Goal: Information Seeking & Learning: Learn about a topic

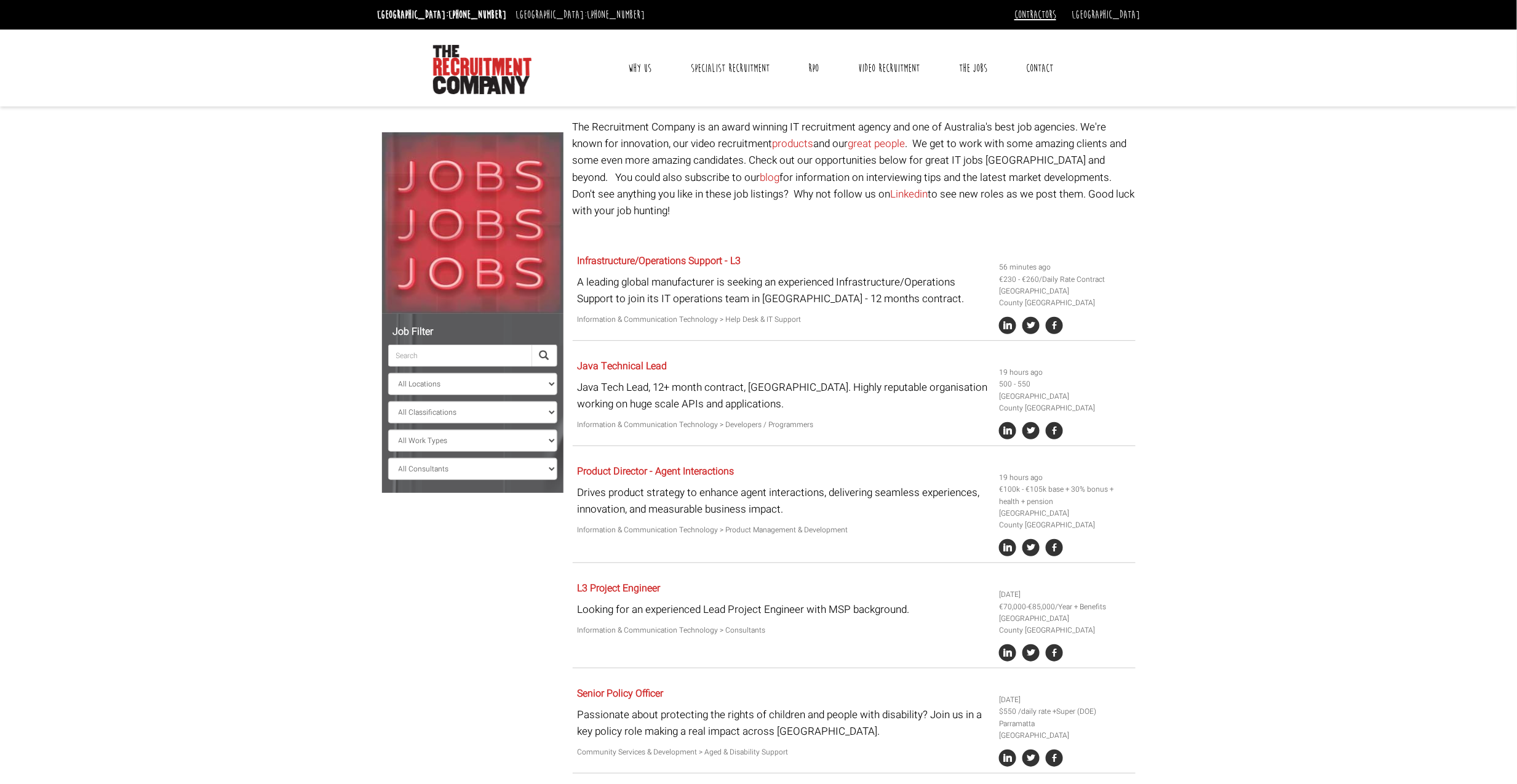
click at [1057, 14] on link "Contractors" at bounding box center [1034, 14] width 41 height 13
click at [1095, 48] on link "Why Contract Through Us?" at bounding box center [1072, 53] width 115 height 18
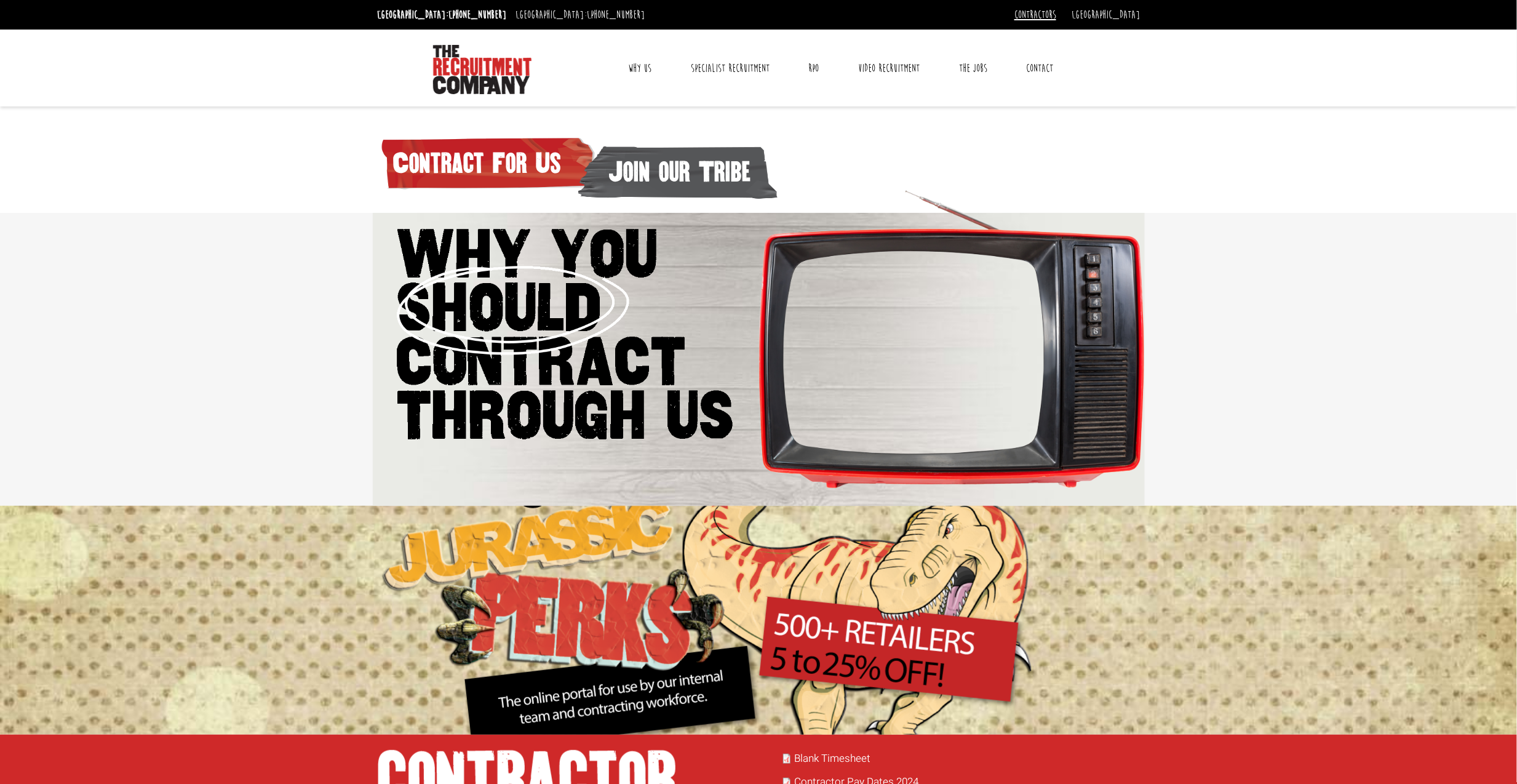
click at [1057, 13] on link "Contractors" at bounding box center [1034, 14] width 41 height 13
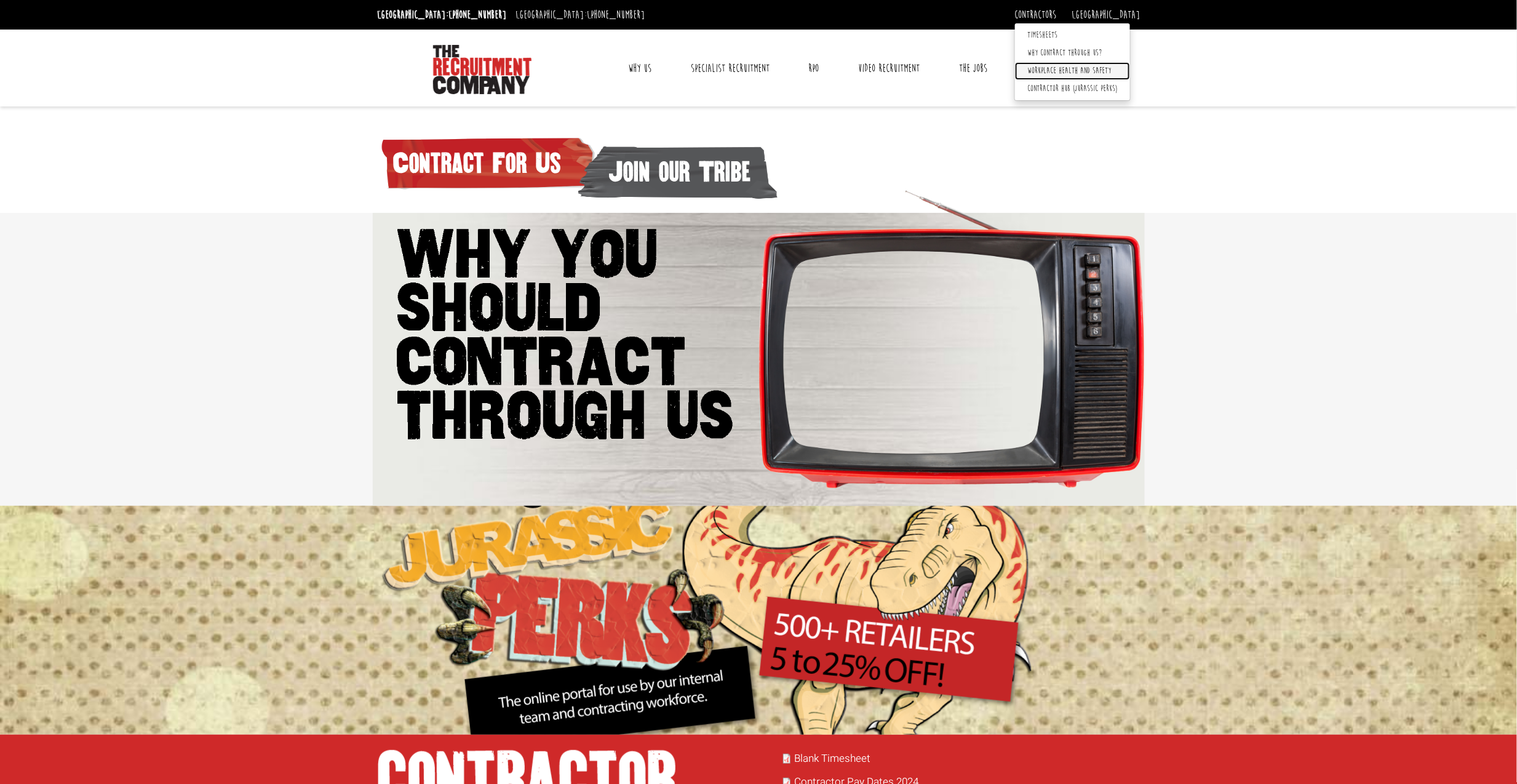
click at [1109, 69] on link "Workplace health and safety" at bounding box center [1072, 71] width 115 height 18
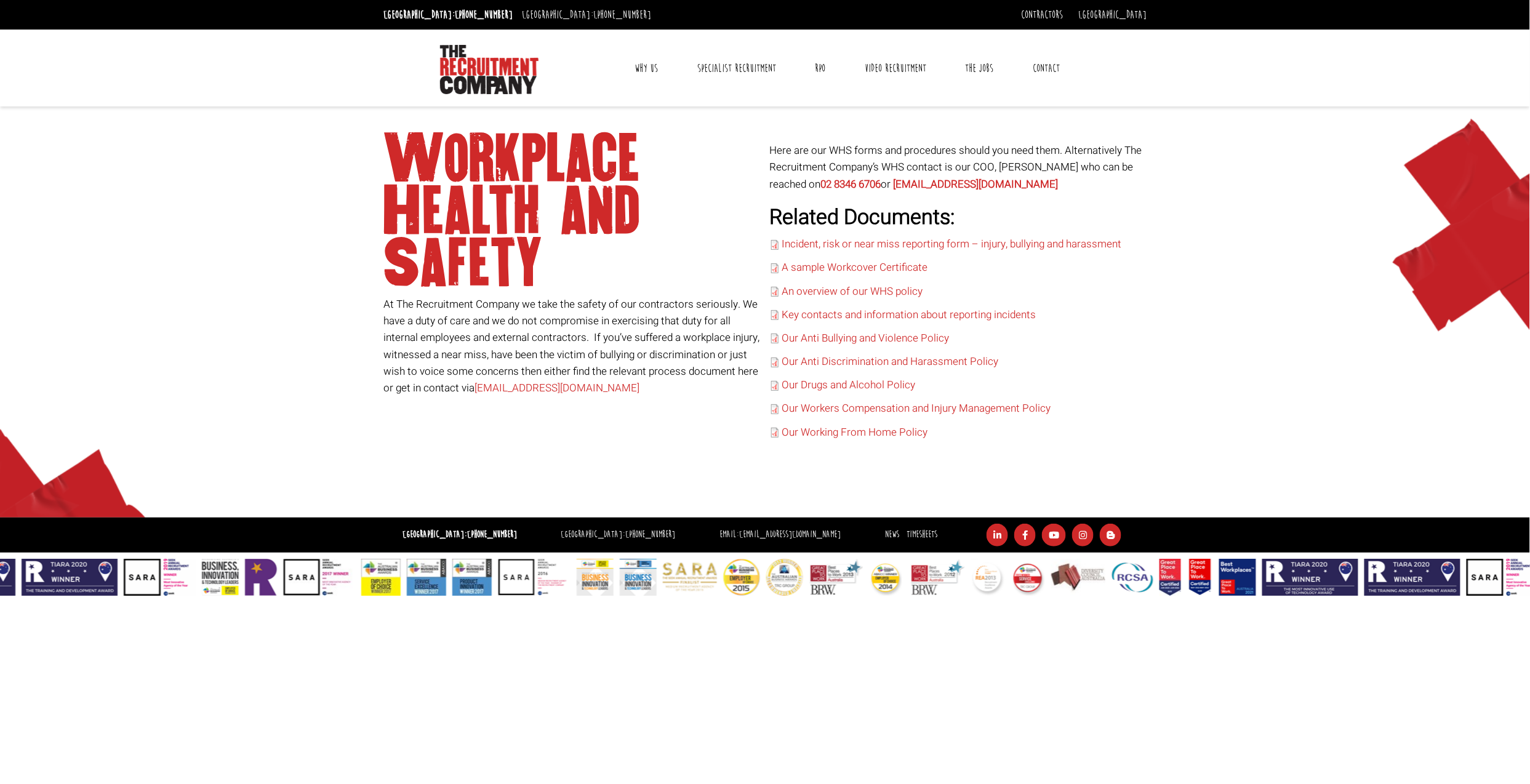
click at [653, 311] on p "At The Recruitment Company we take the safety of our contractors seriously. We …" at bounding box center [572, 346] width 378 height 100
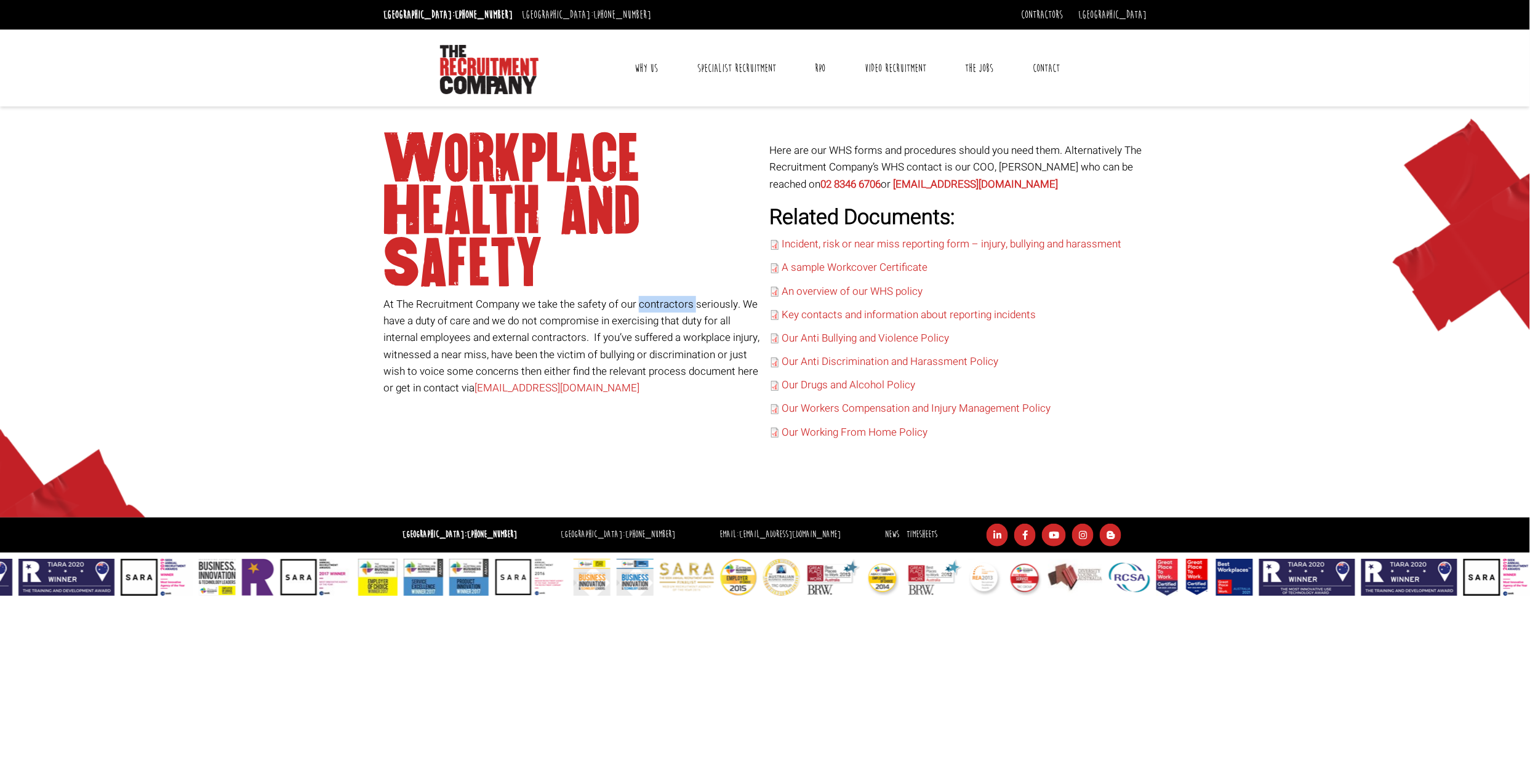
click at [653, 311] on p "At The Recruitment Company we take the safety of our contractors seriously. We …" at bounding box center [572, 346] width 378 height 100
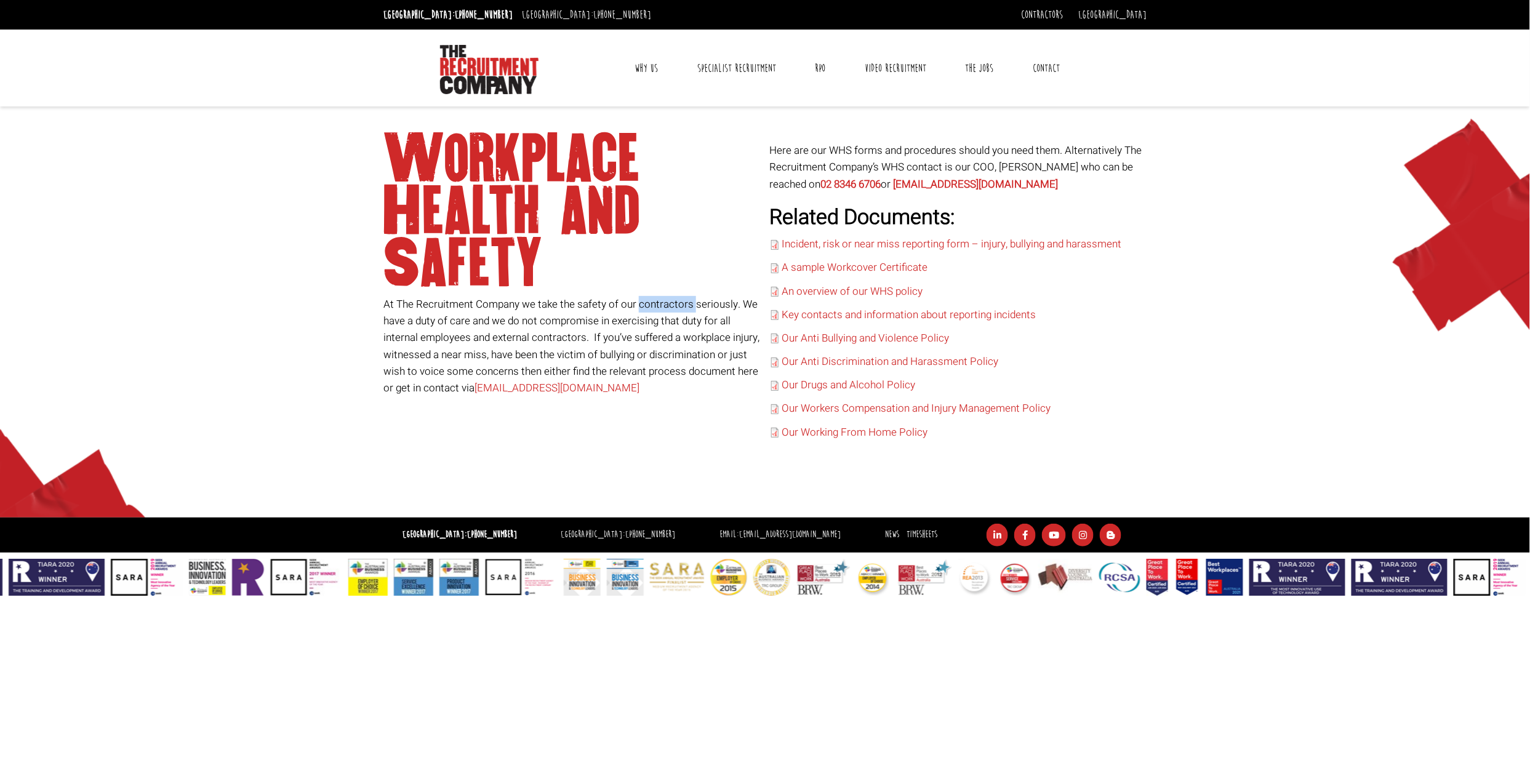
click at [653, 311] on p "At The Recruitment Company we take the safety of our contractors seriously. We …" at bounding box center [572, 346] width 378 height 100
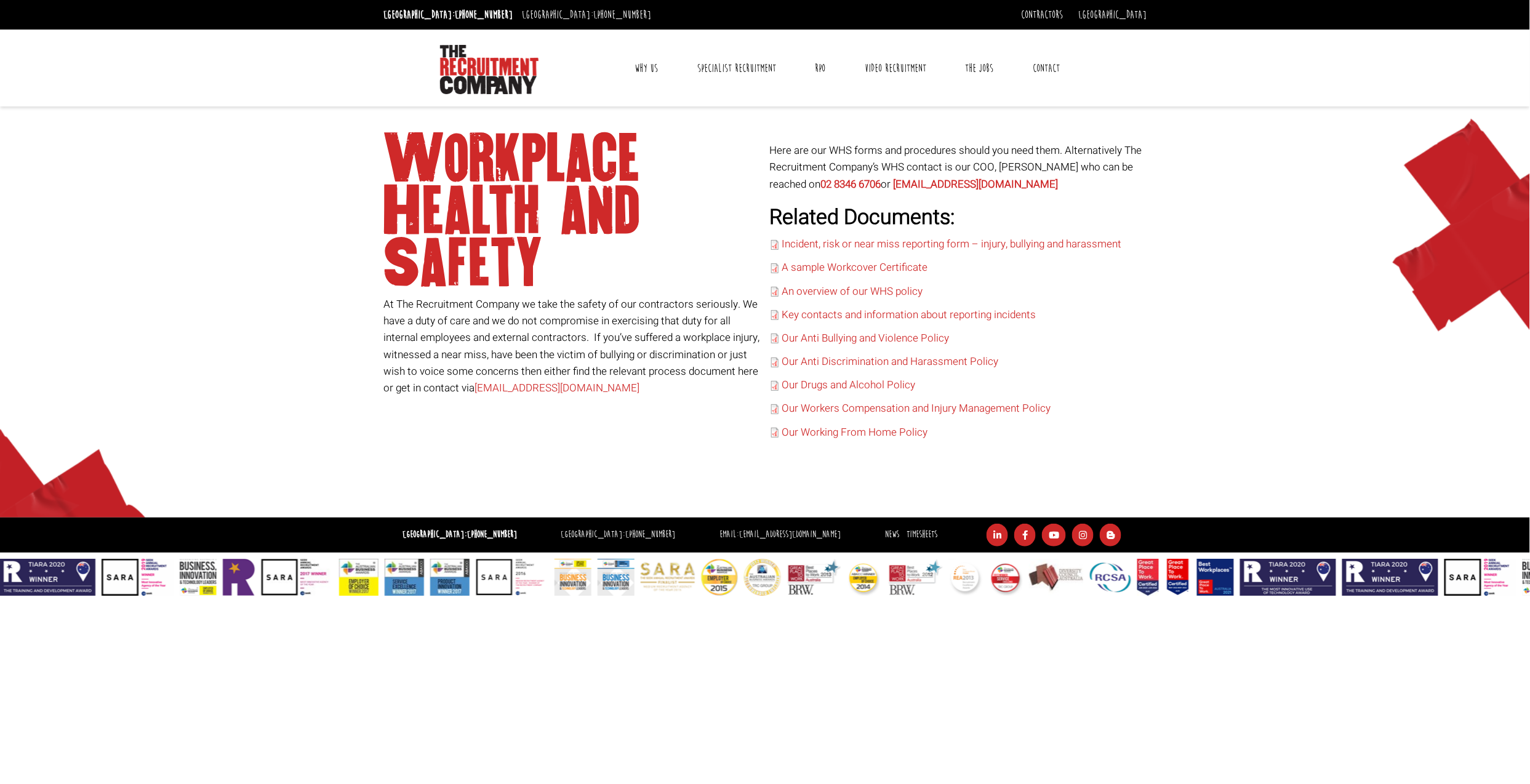
click at [653, 311] on p "At The Recruitment Company we take the safety of our contractors seriously. We …" at bounding box center [572, 346] width 378 height 100
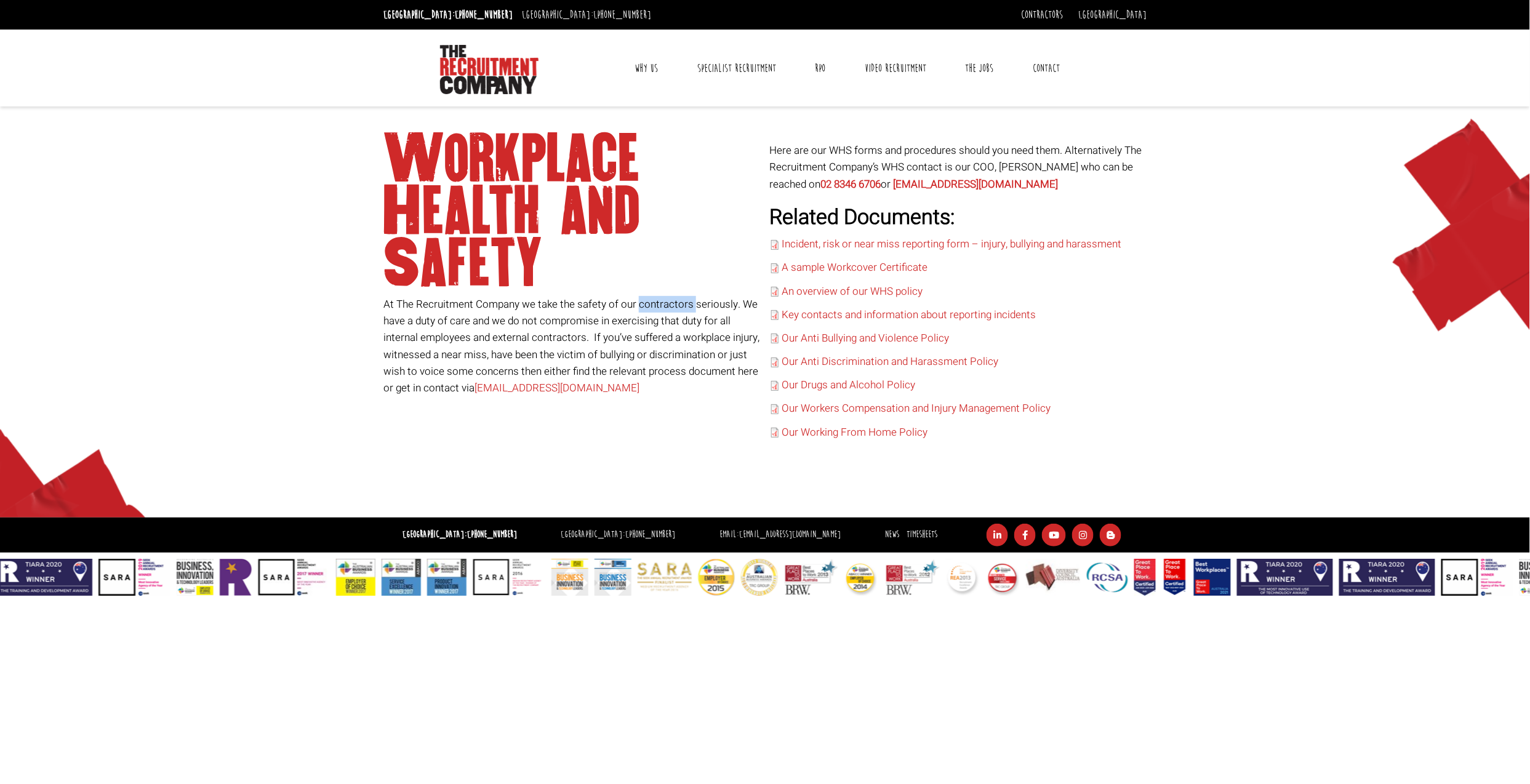
click at [653, 311] on p "At The Recruitment Company we take the safety of our contractors seriously. We …" at bounding box center [572, 346] width 378 height 100
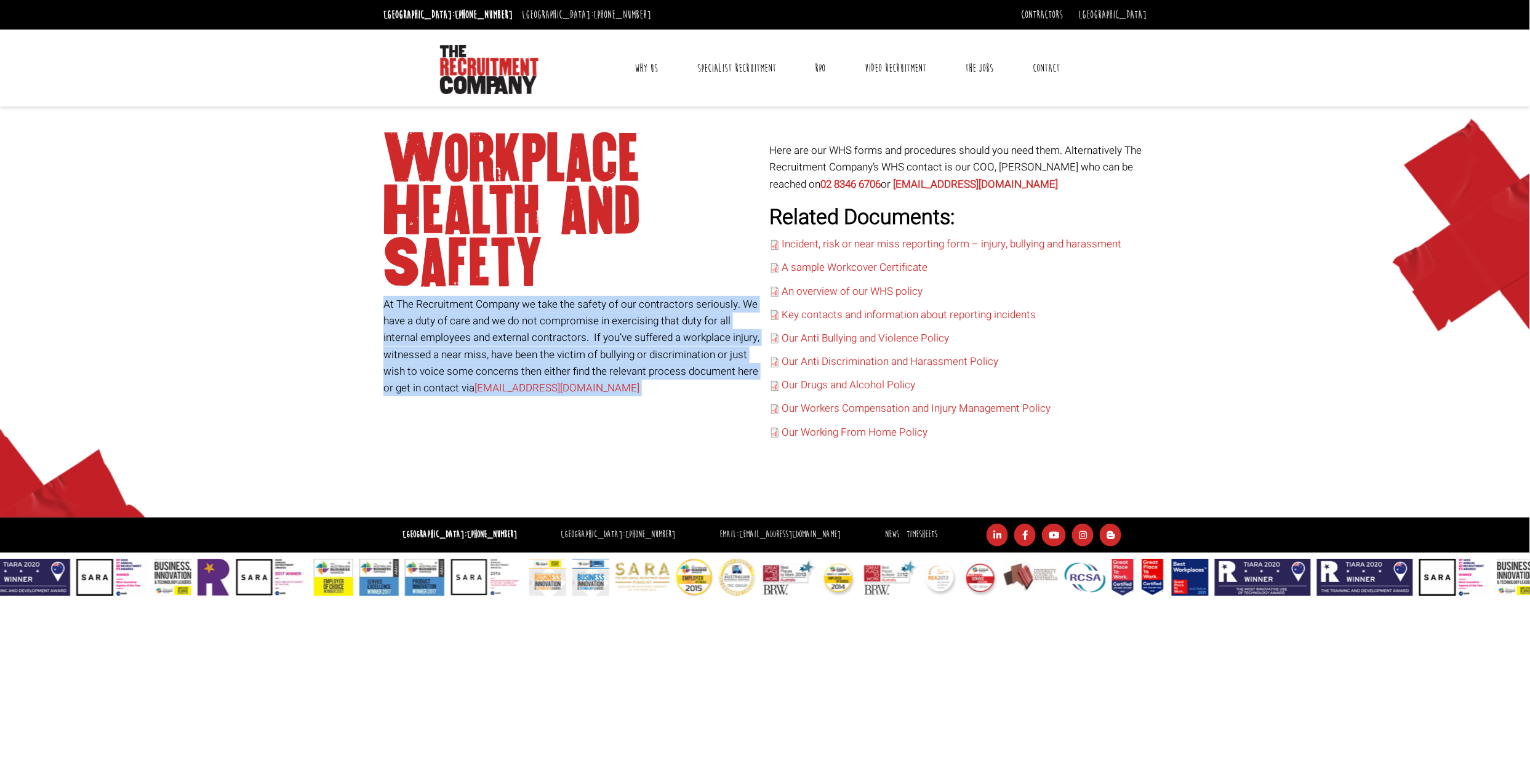
drag, startPoint x: 653, startPoint y: 311, endPoint x: 652, endPoint y: 319, distance: 8.1
click at [652, 319] on p "At The Recruitment Company we take the safety of our contractors seriously. We …" at bounding box center [572, 346] width 378 height 100
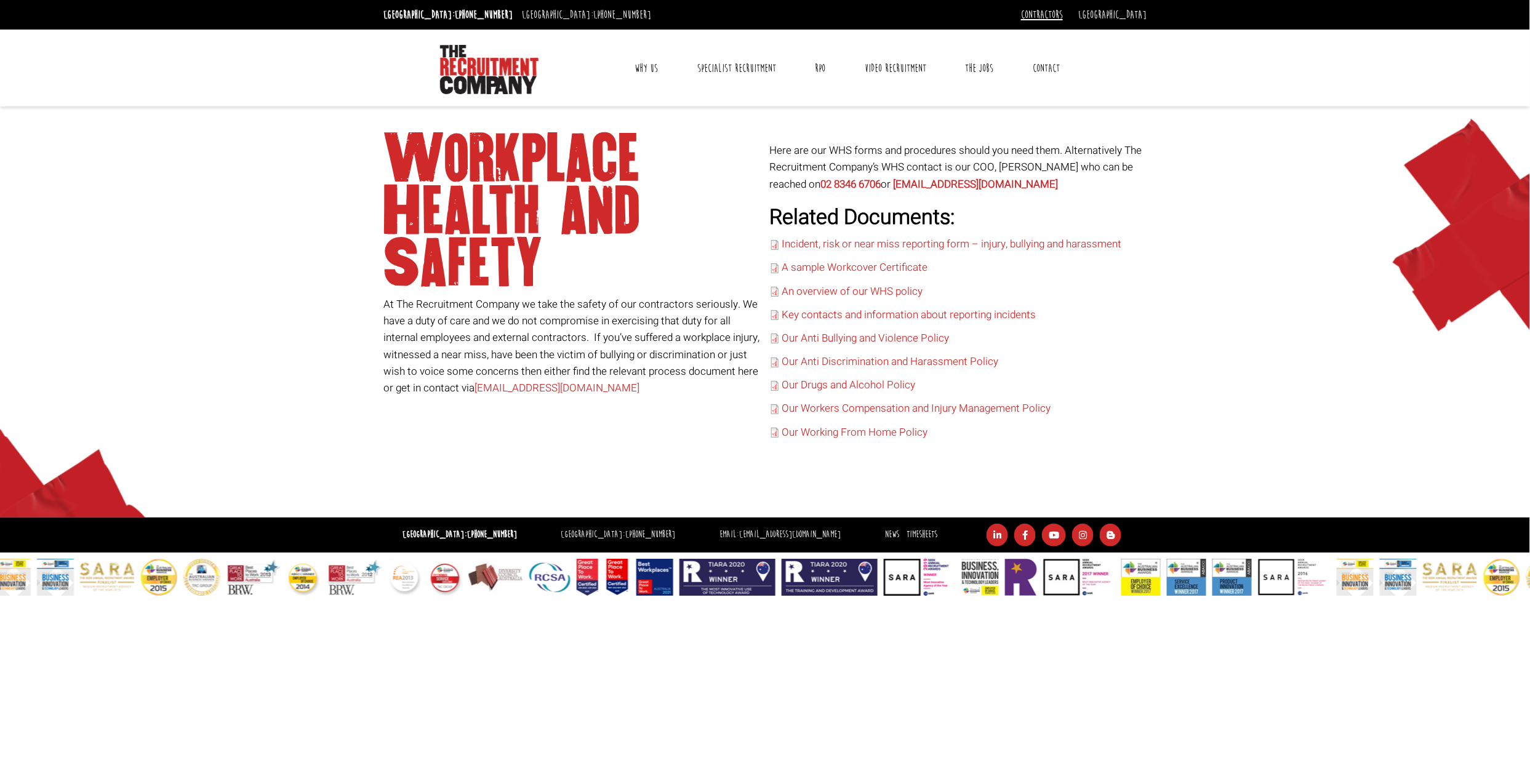
click at [1063, 13] on link "Contractors" at bounding box center [1042, 14] width 41 height 13
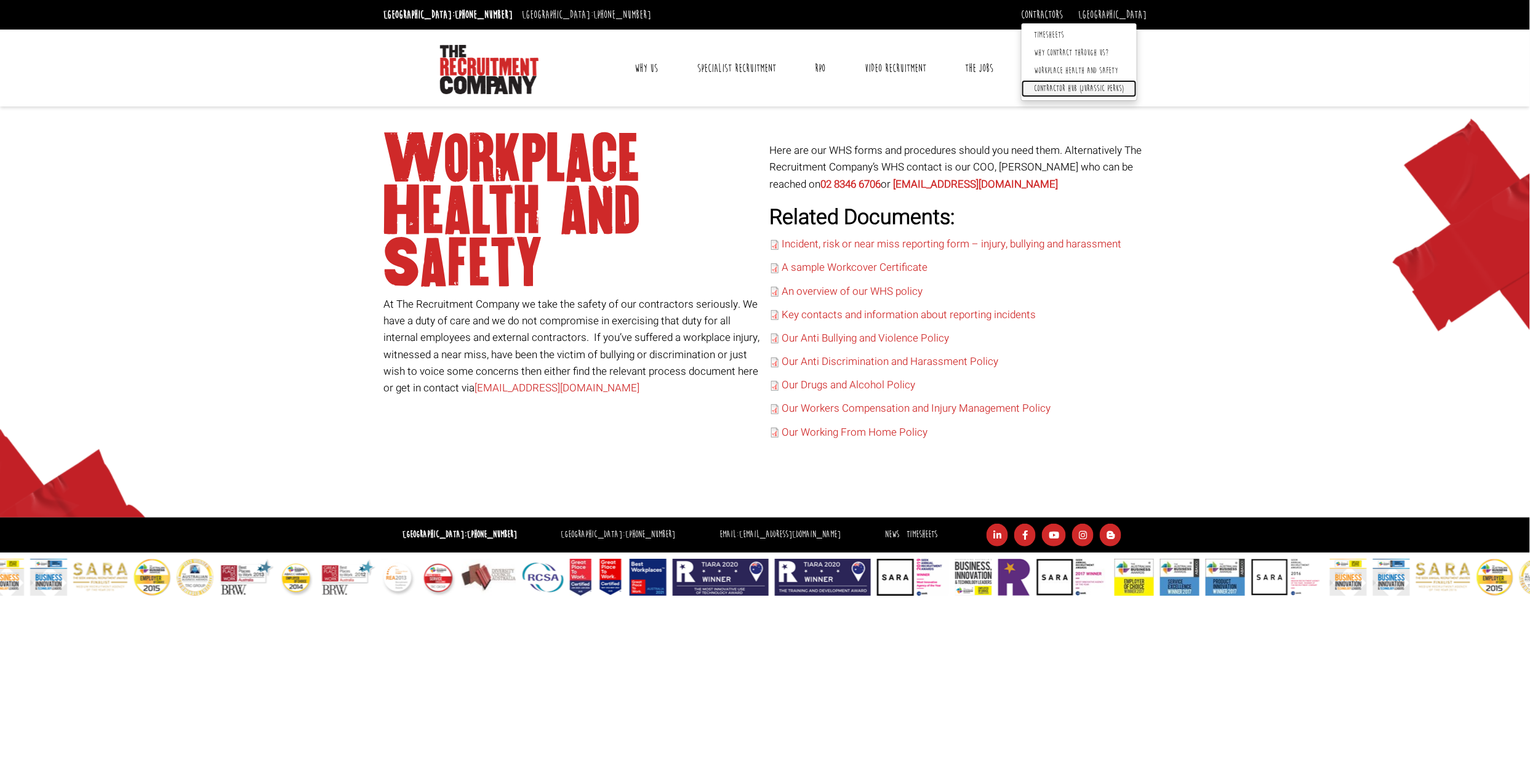
click at [1094, 85] on link "Contractor Hub (Jurassic Perks)" at bounding box center [1078, 89] width 115 height 18
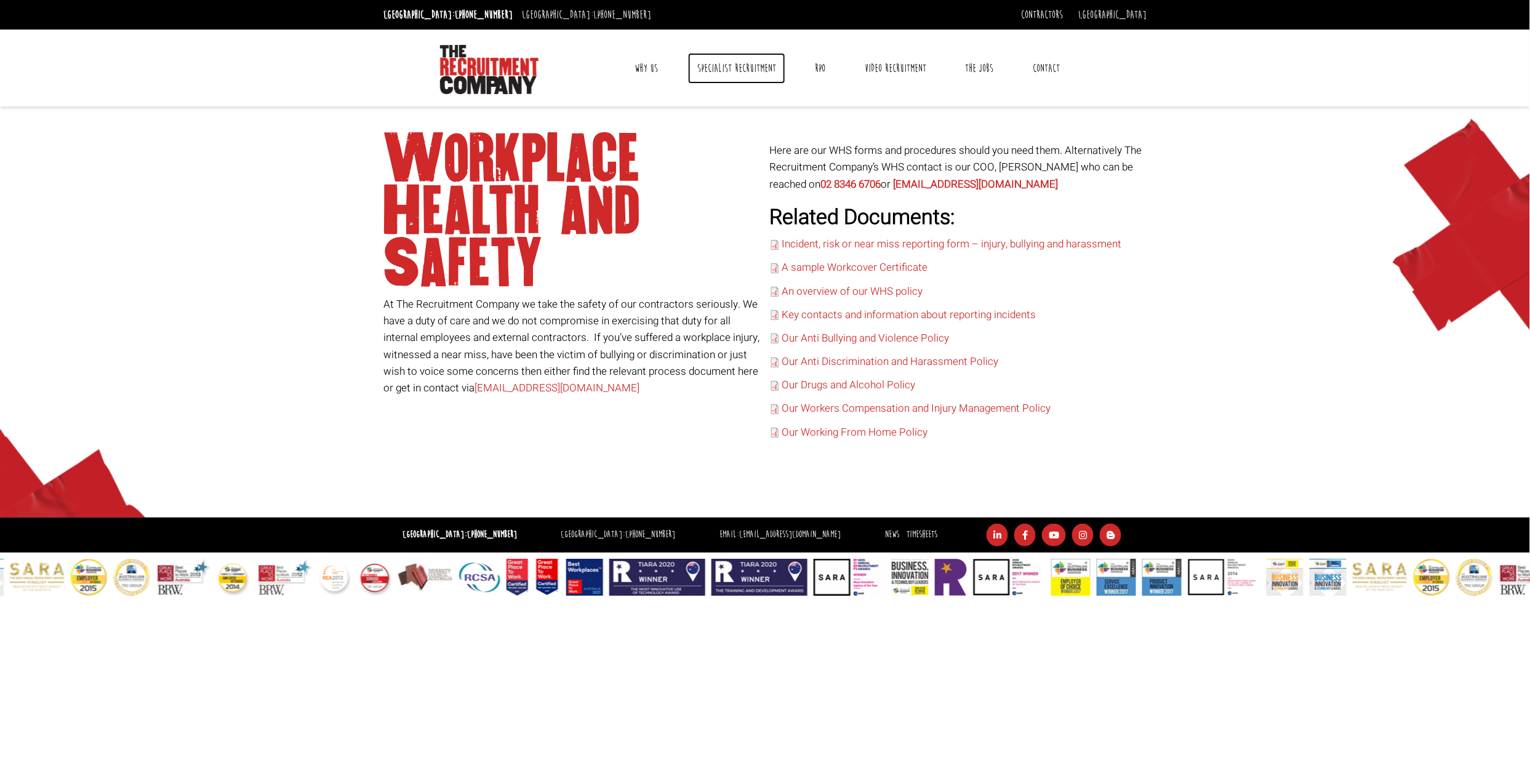
click at [739, 63] on link "Specialist Recruitment" at bounding box center [736, 68] width 97 height 31
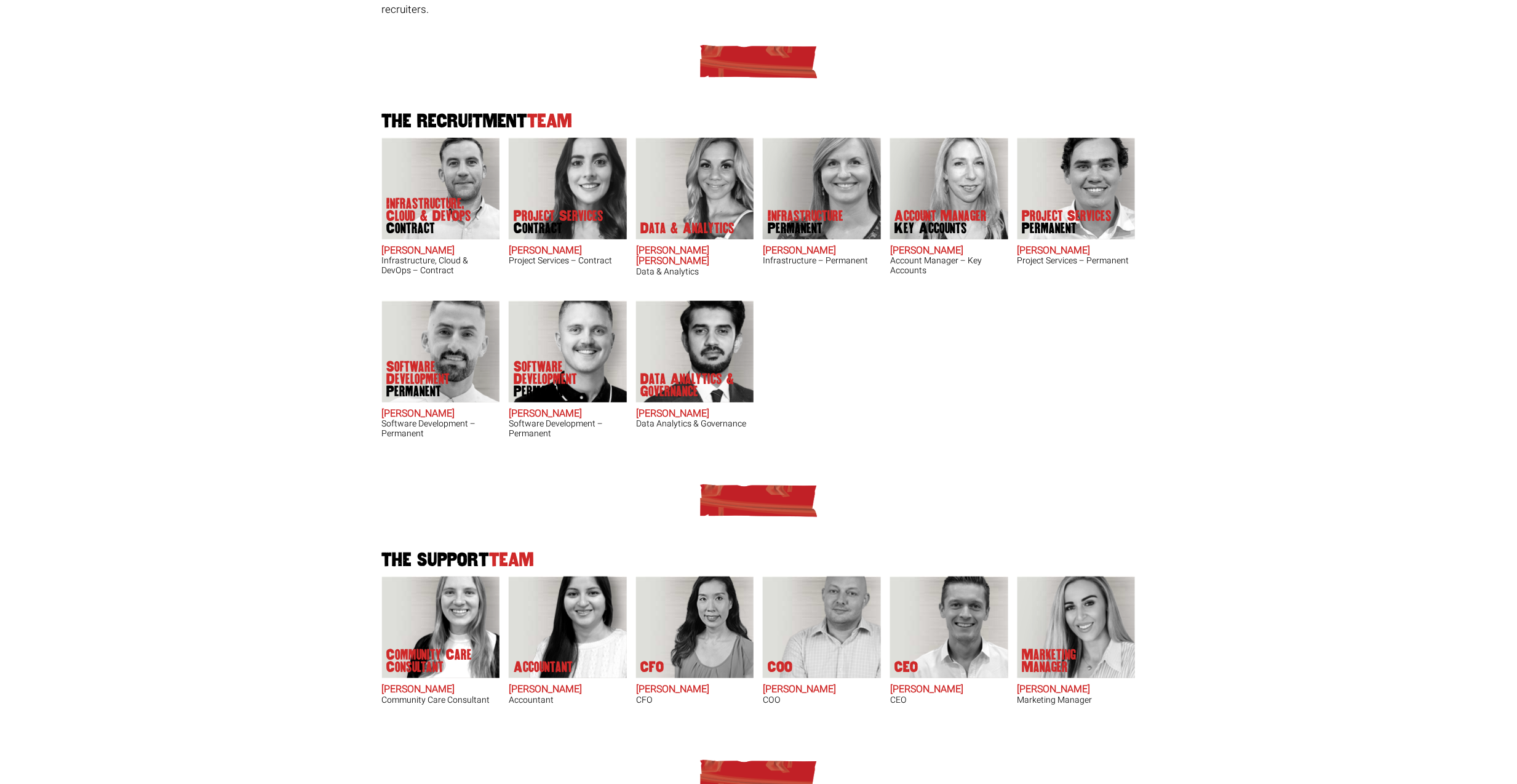
scroll to position [328, 0]
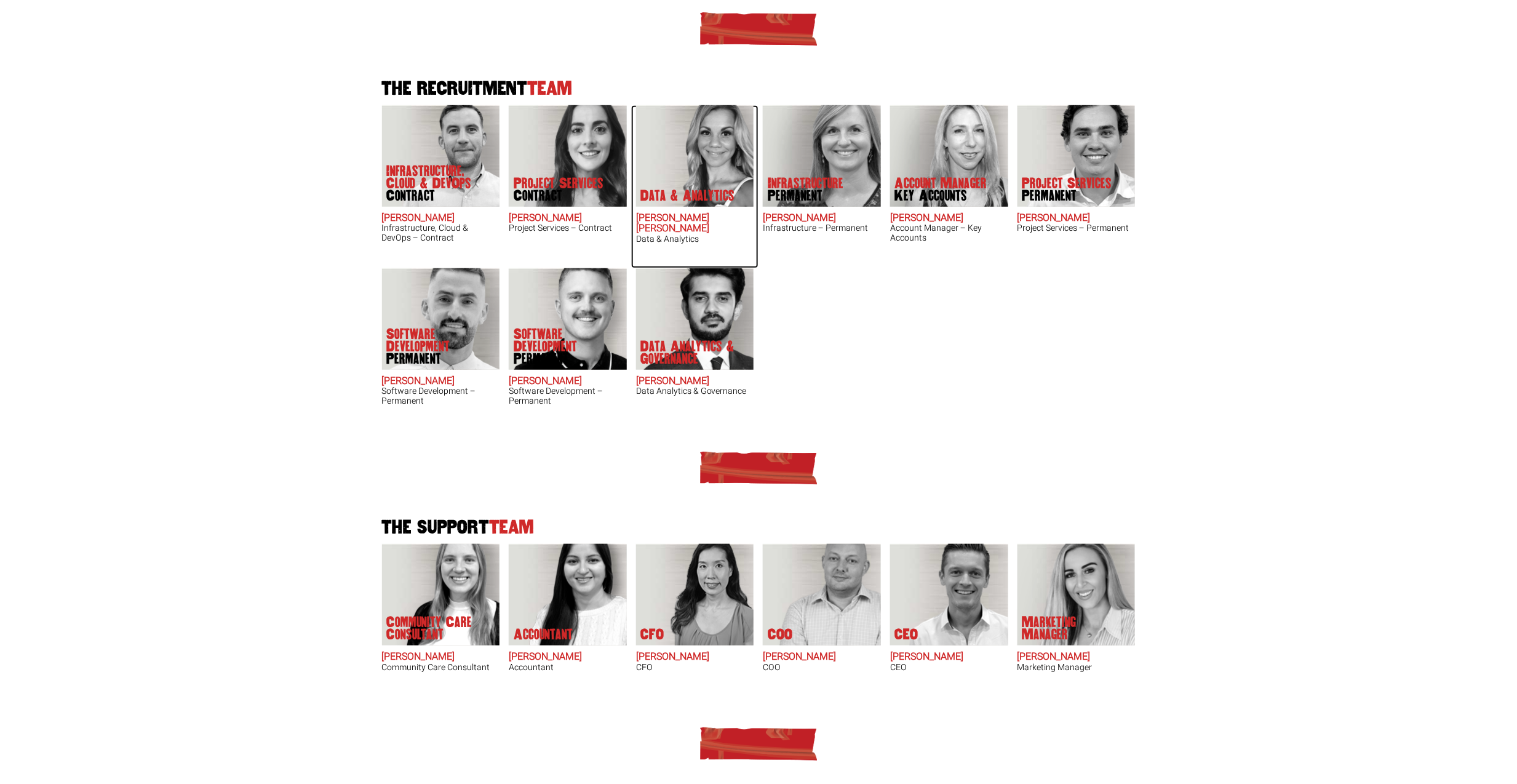
click at [693, 213] on h2 "Anna-Maria Julie" at bounding box center [695, 223] width 118 height 21
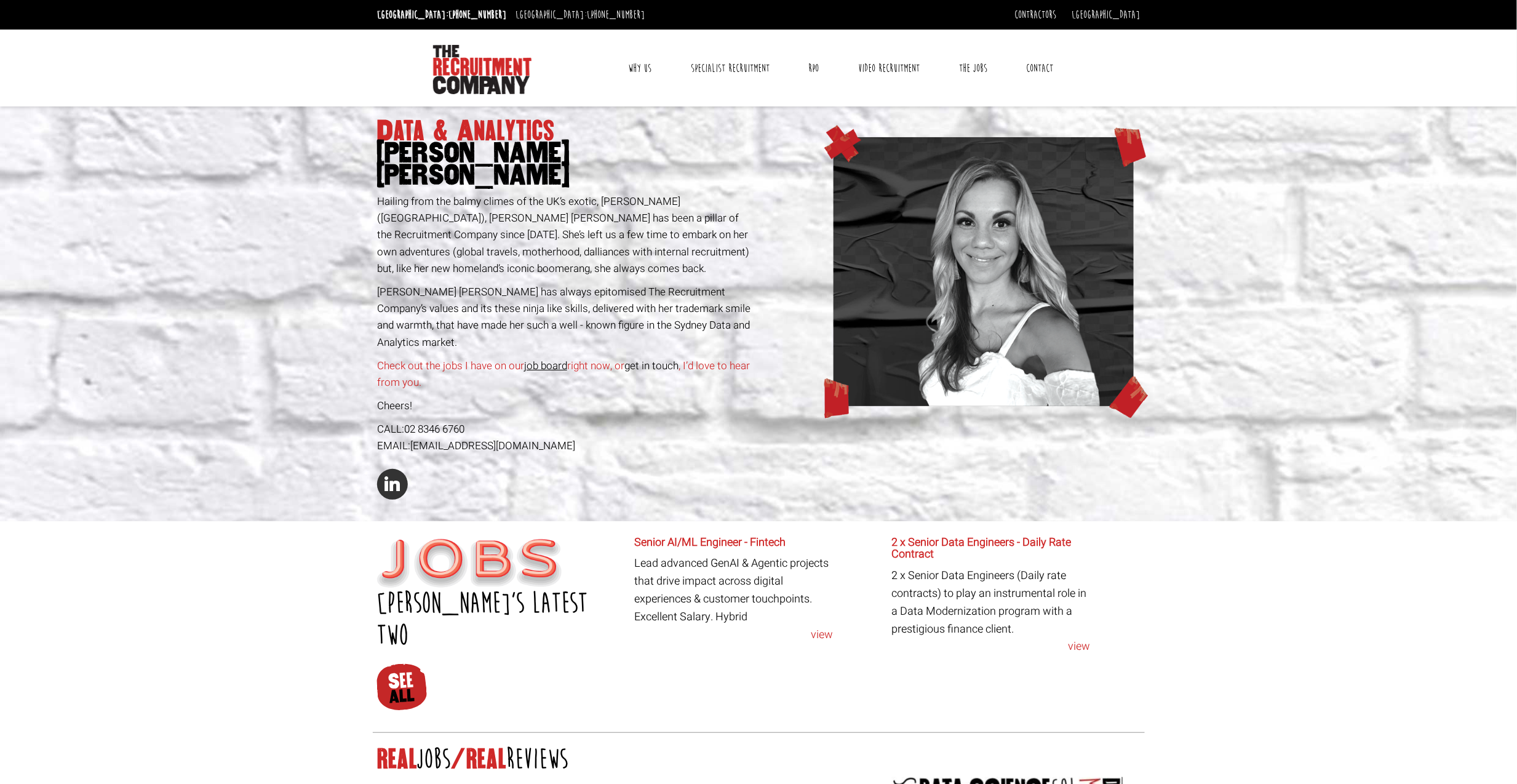
click at [619, 286] on p "Anna Maria has always epitomised The Recruitment Company’s values and its these…" at bounding box center [566, 318] width 378 height 67
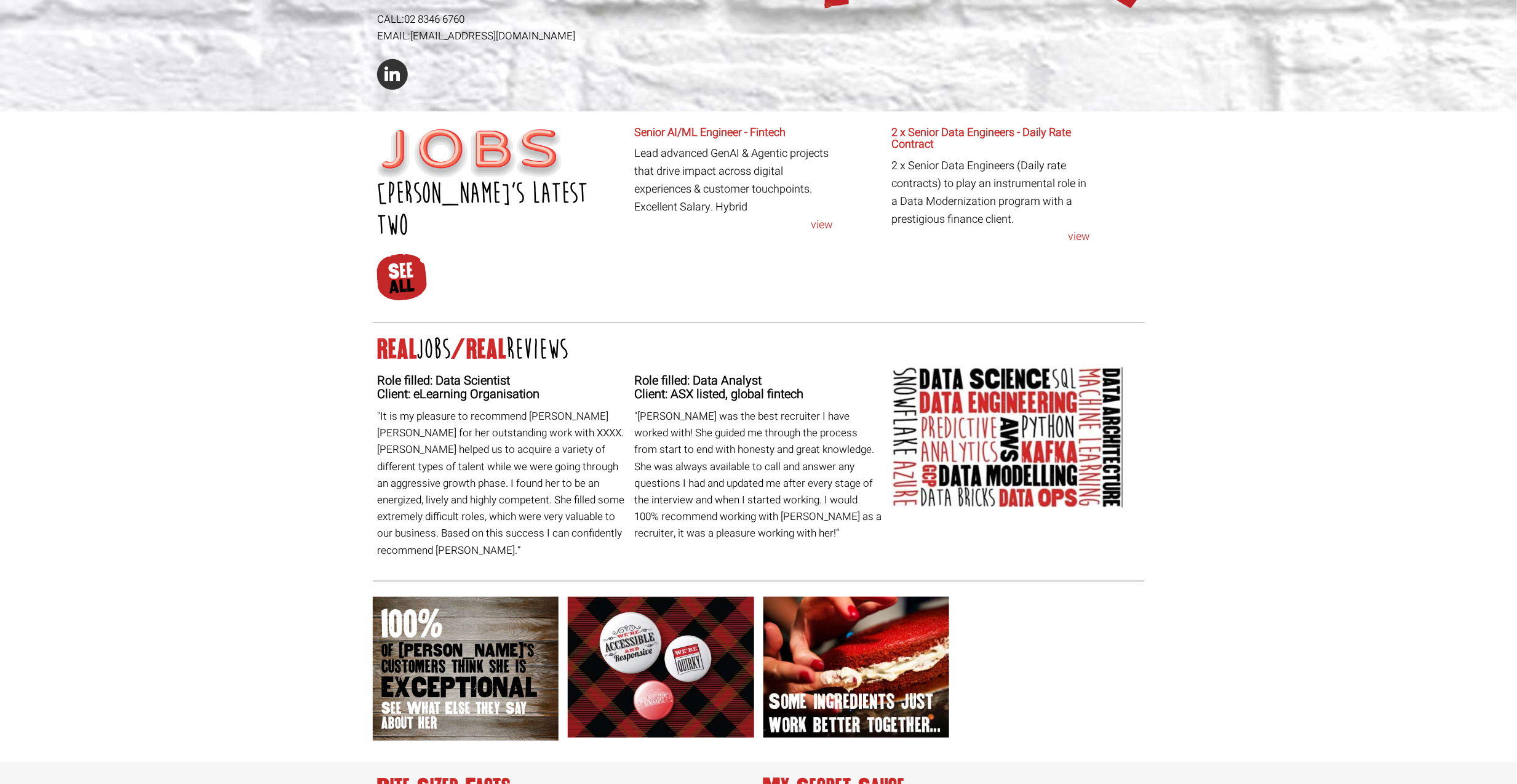
scroll to position [164, 0]
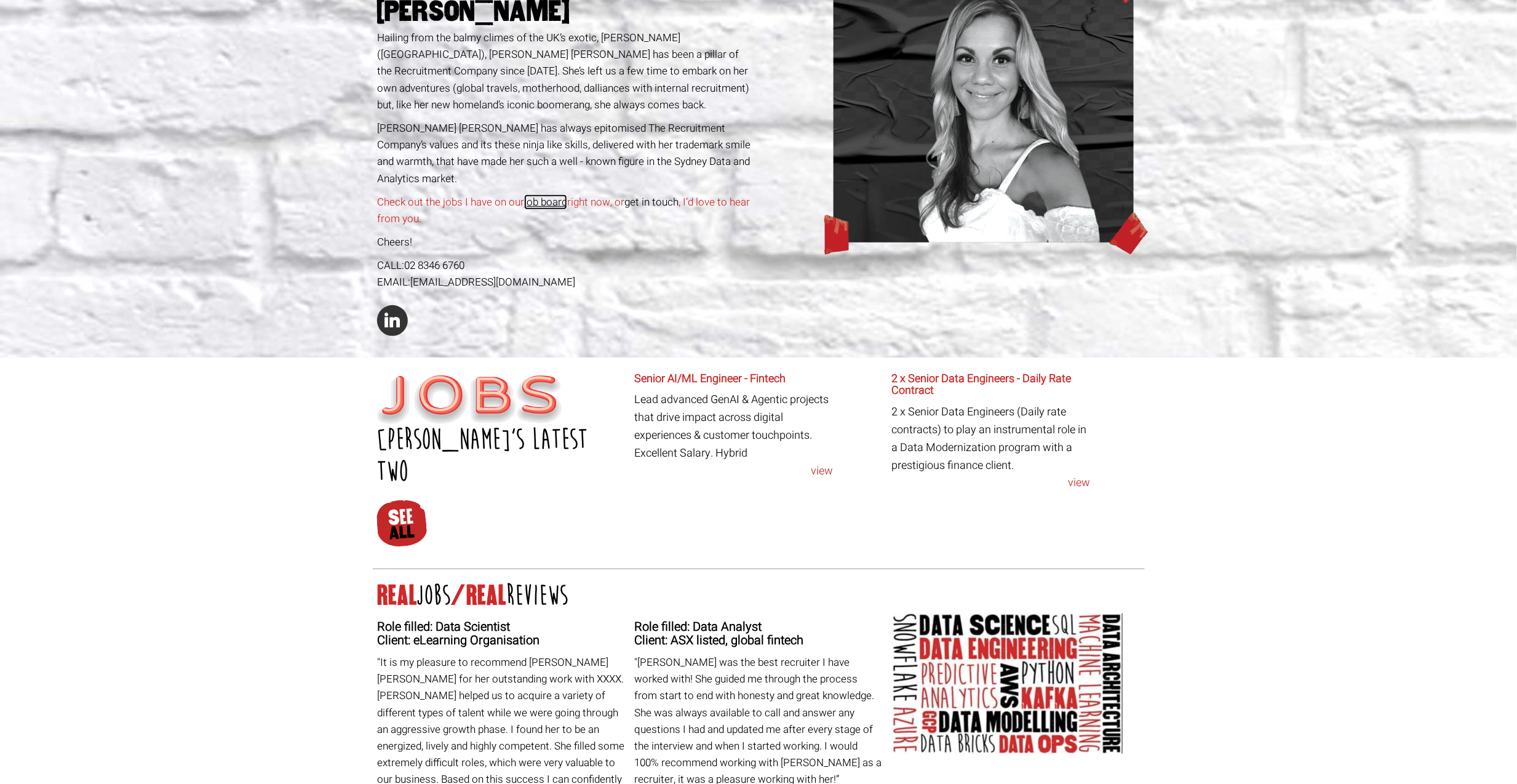
click at [554, 195] on link "job board" at bounding box center [545, 202] width 43 height 15
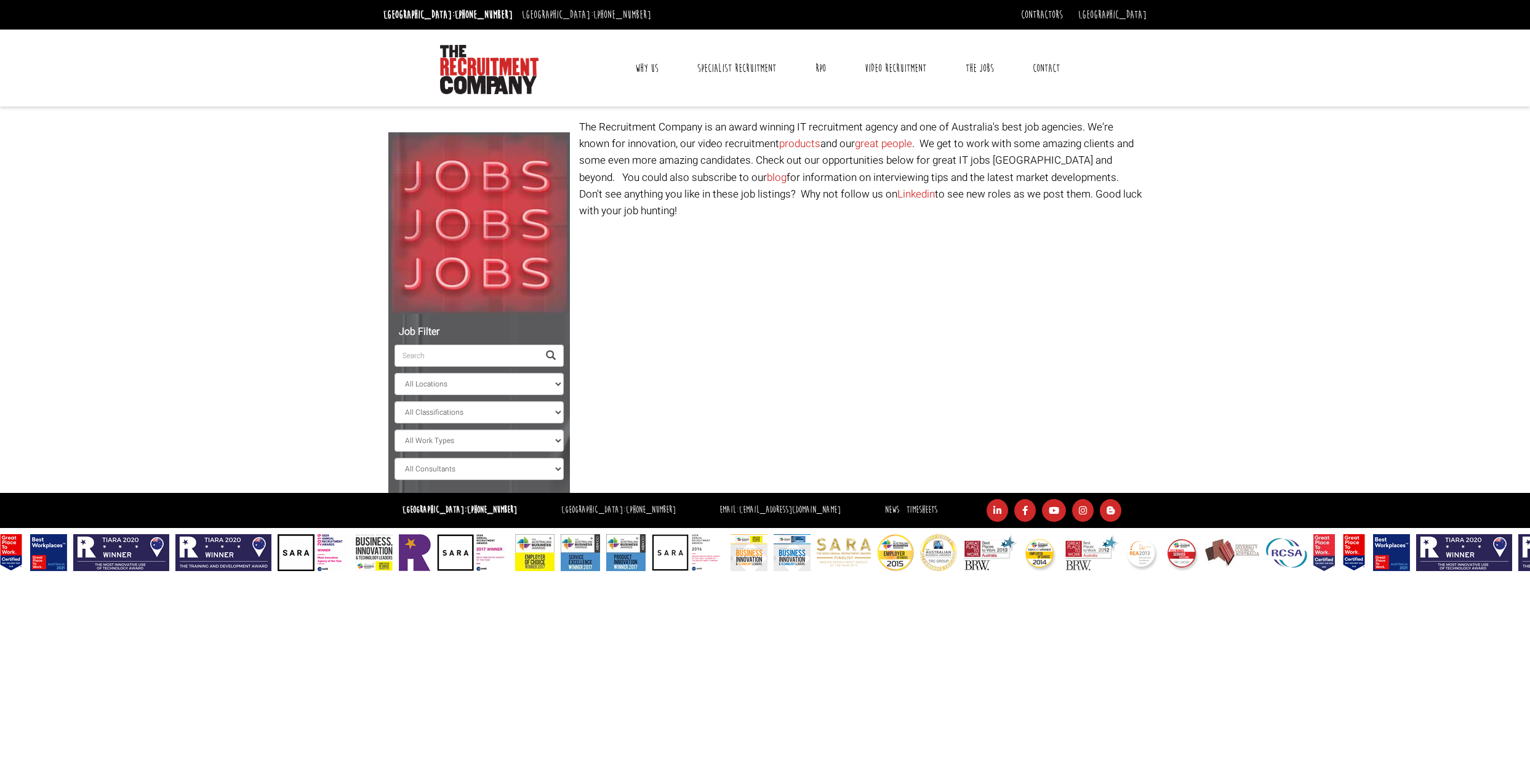
select select "[PERSON_NAME] [PERSON_NAME]"
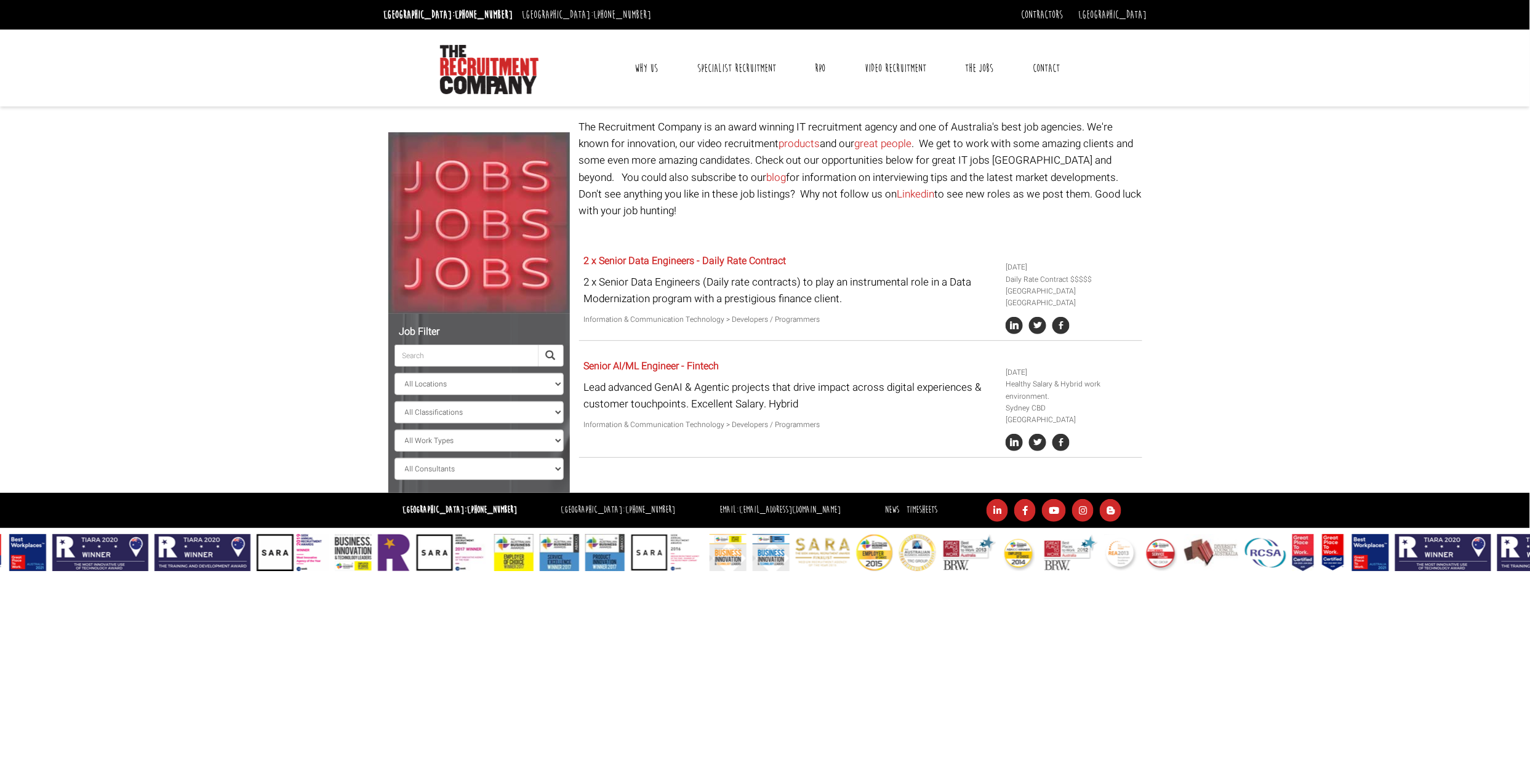
click at [737, 174] on p "The Recruitment Company is an award winning IT recruitment agency and one of Au…" at bounding box center [860, 169] width 564 height 100
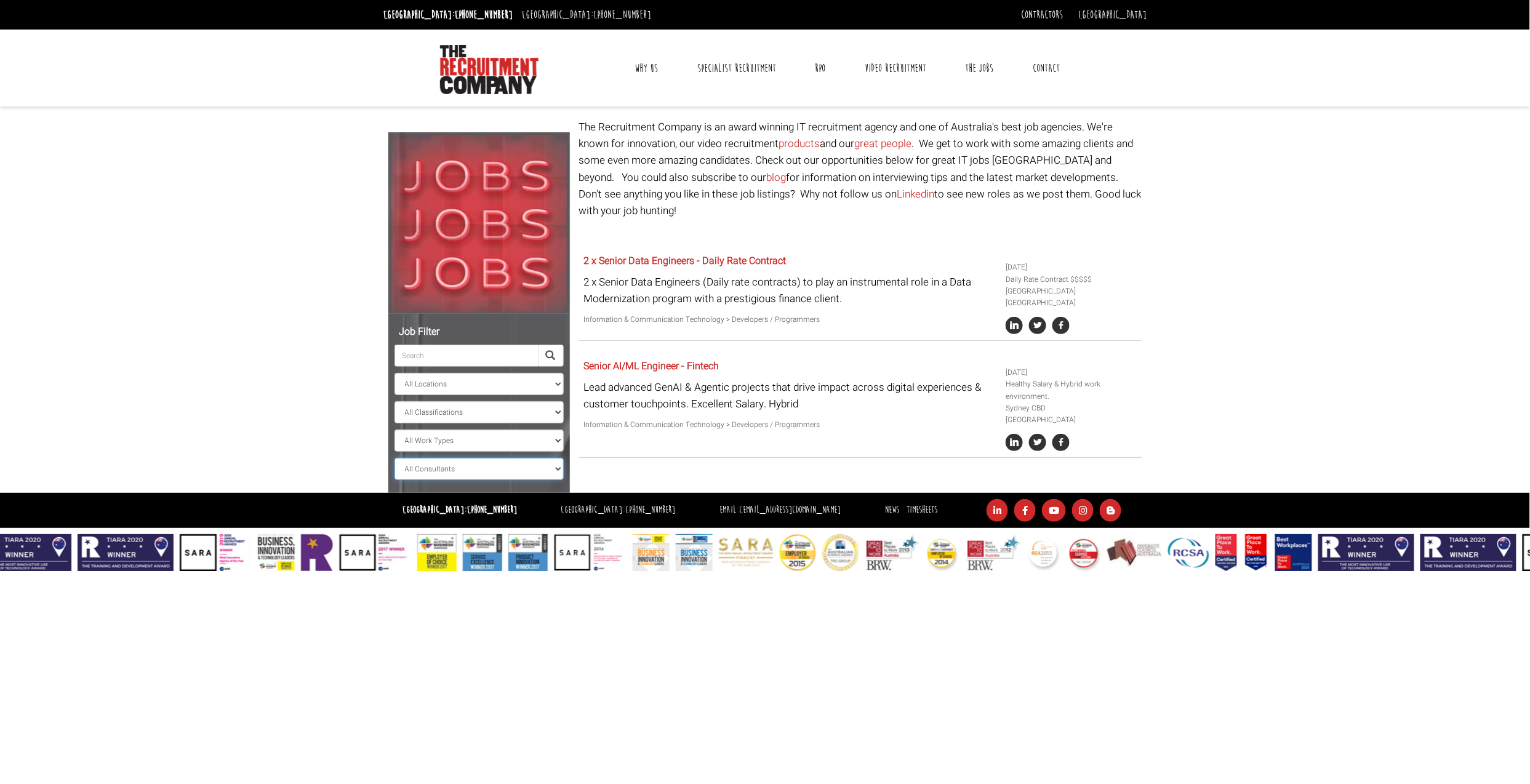
click at [519, 473] on select "All Consultants [PERSON_NAME] - Infrastructure, Cloud & DevOps, Contract [PERSO…" at bounding box center [480, 468] width 170 height 22
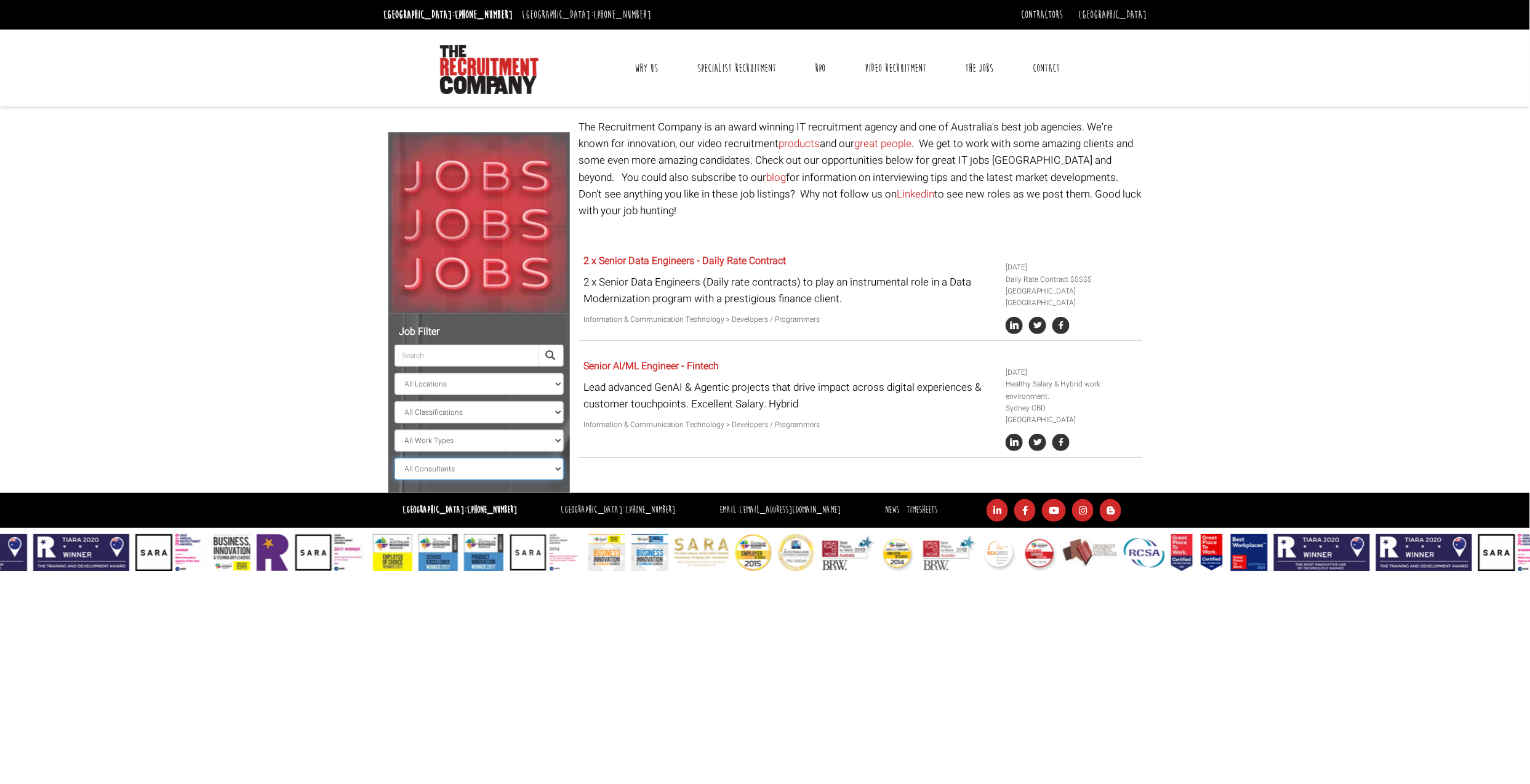
select select
click at [395, 457] on select "All Consultants [PERSON_NAME] - Infrastructure, Cloud & DevOps, Contract [PERSO…" at bounding box center [480, 468] width 170 height 22
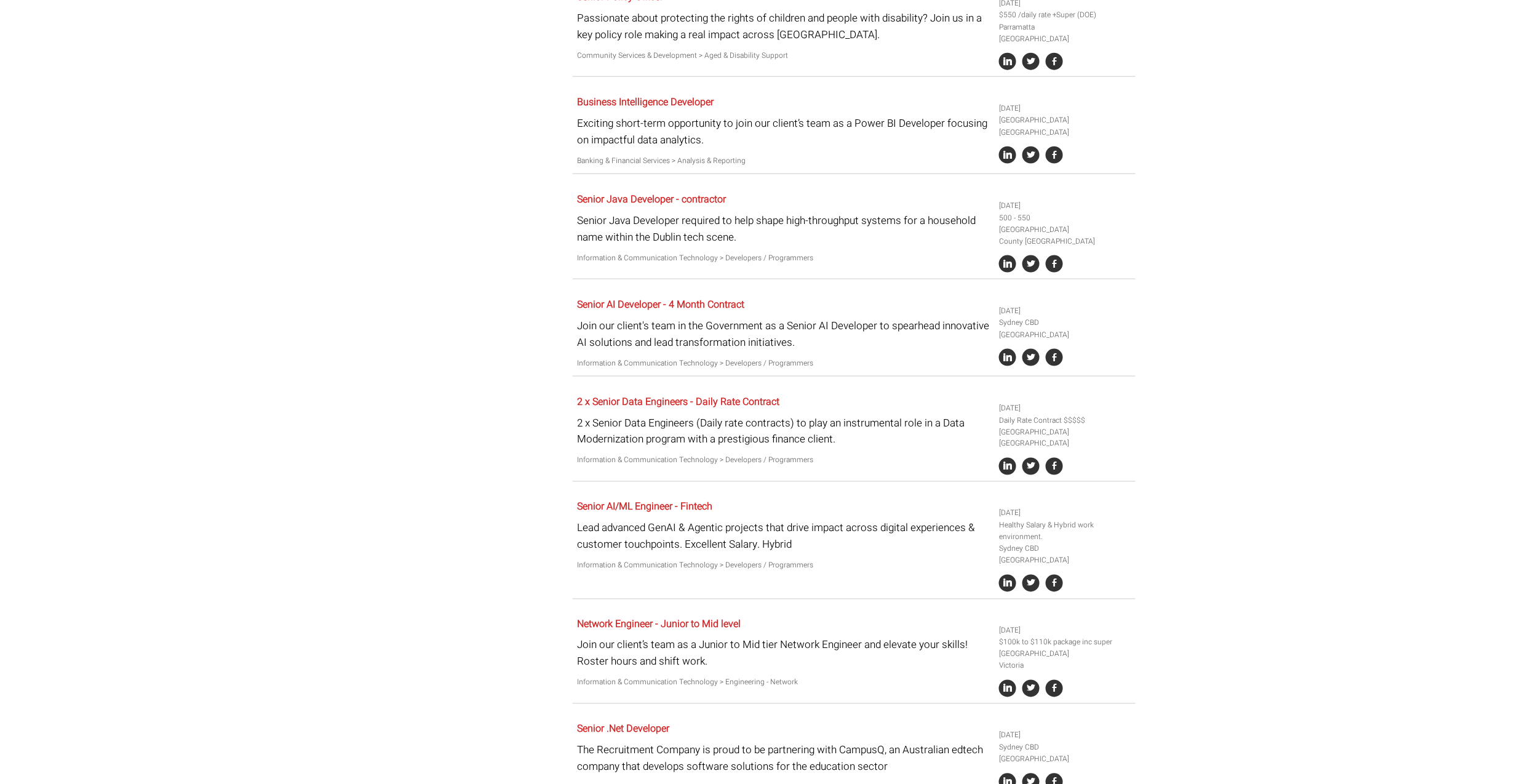
scroll to position [739, 0]
